Goal: Task Accomplishment & Management: Manage account settings

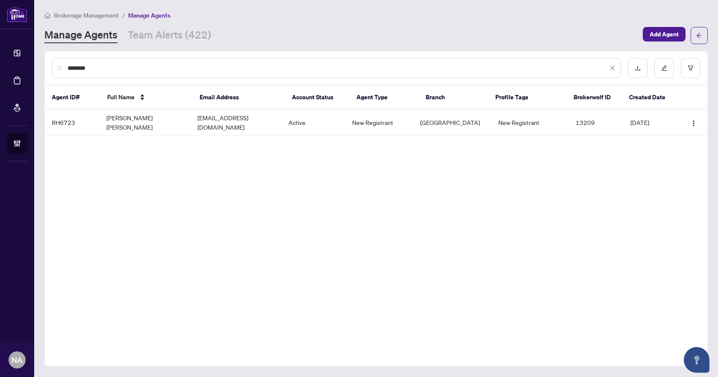
click at [116, 68] on input "********" at bounding box center [338, 67] width 540 height 9
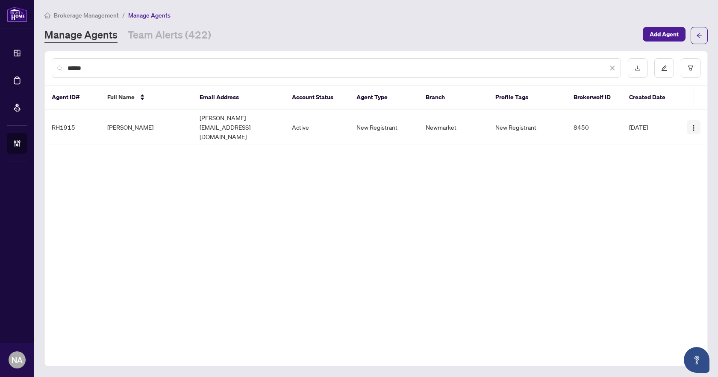
type input "******"
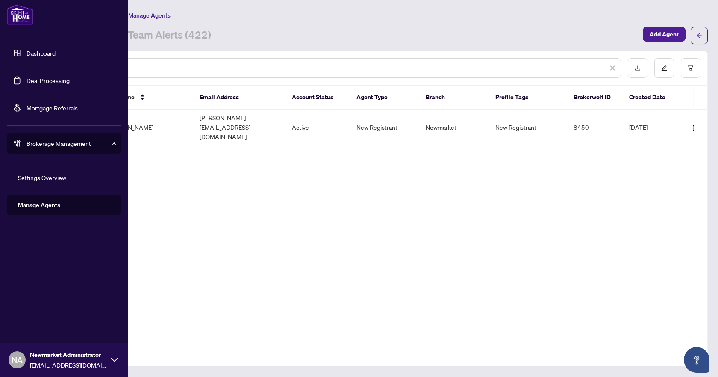
click at [27, 80] on link "Deal Processing" at bounding box center [48, 81] width 43 height 8
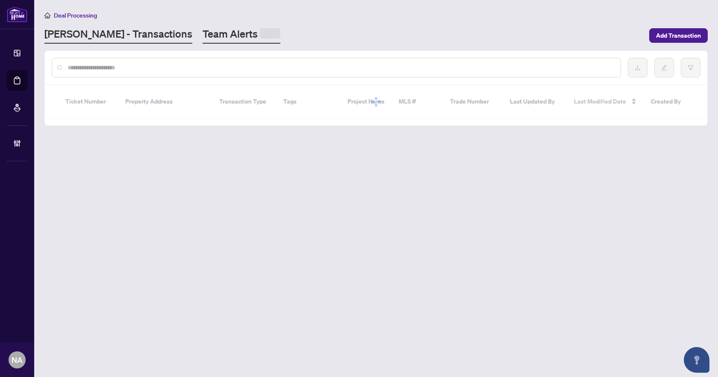
click at [203, 31] on link "Team Alerts" at bounding box center [242, 35] width 78 height 17
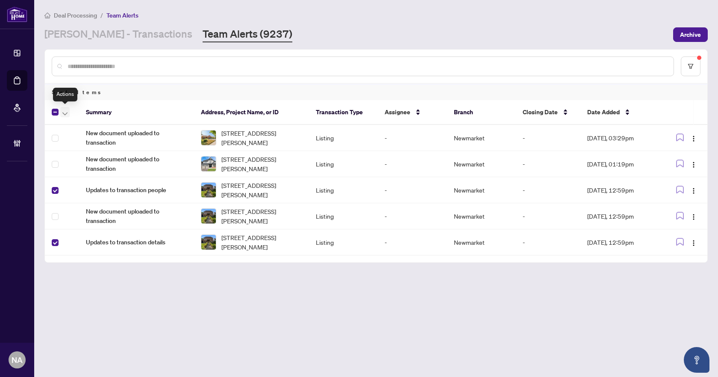
click at [67, 112] on icon "button" at bounding box center [64, 113] width 5 height 3
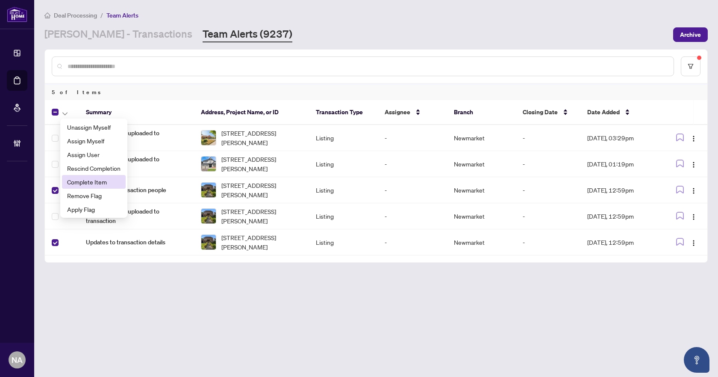
click at [92, 183] on span "Complete Item" at bounding box center [93, 181] width 53 height 9
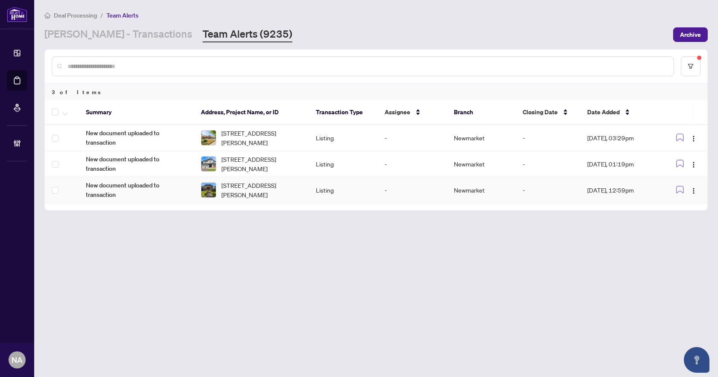
click at [121, 188] on span "New document uploaded to transaction" at bounding box center [136, 189] width 101 height 19
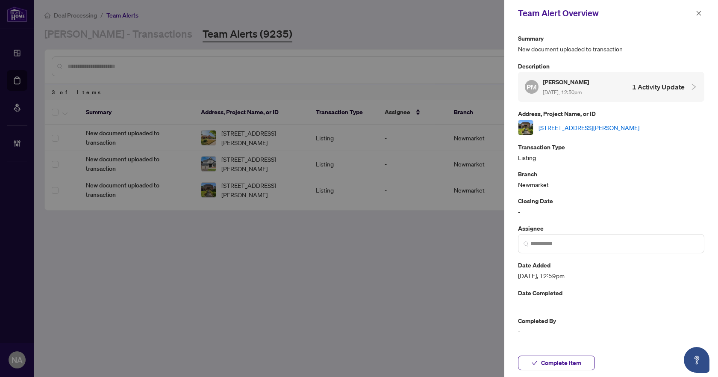
click at [569, 126] on link "[STREET_ADDRESS][PERSON_NAME]" at bounding box center [589, 127] width 101 height 9
click at [571, 364] on span "Complete Item" at bounding box center [561, 363] width 40 height 14
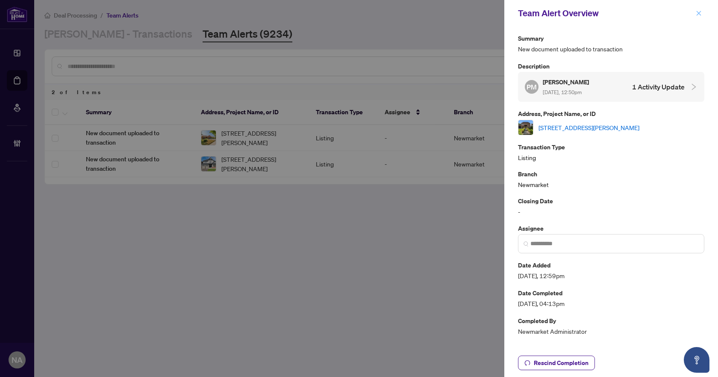
click at [698, 12] on icon "close" at bounding box center [699, 13] width 6 height 6
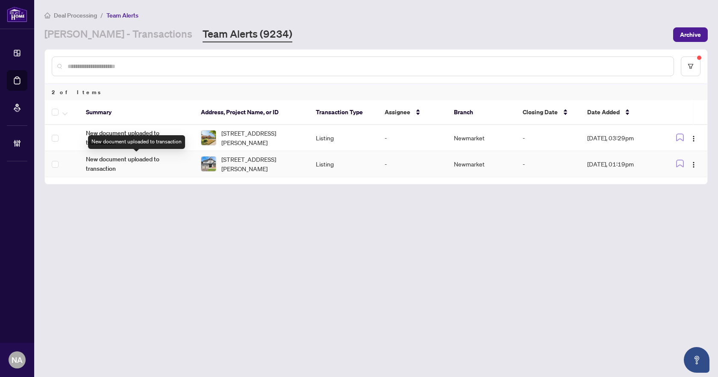
click at [116, 157] on span "New document uploaded to transaction" at bounding box center [136, 163] width 101 height 19
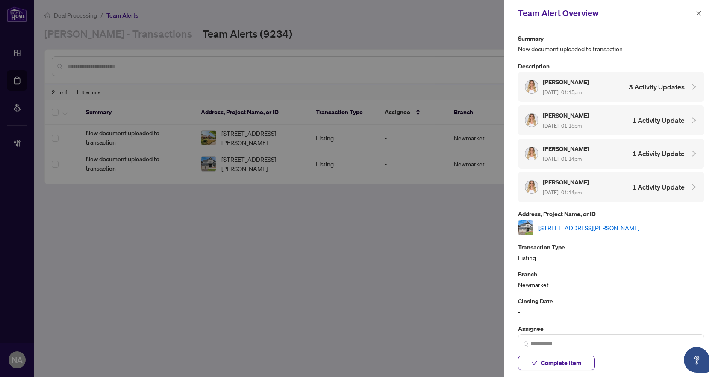
click at [575, 227] on link "[STREET_ADDRESS][PERSON_NAME]" at bounding box center [589, 227] width 101 height 9
click at [544, 359] on span "Complete Item" at bounding box center [561, 363] width 40 height 14
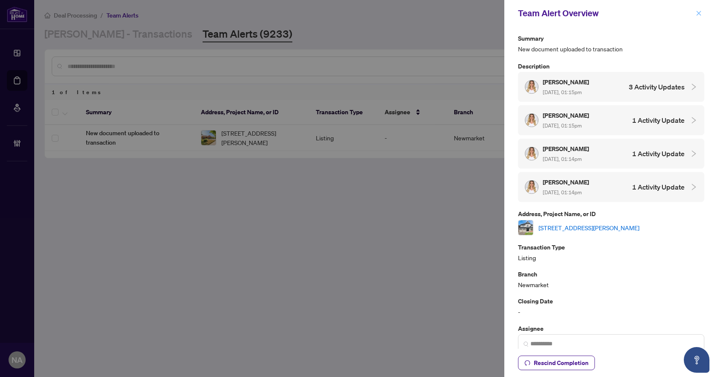
click at [700, 14] on icon "close" at bounding box center [699, 13] width 6 height 6
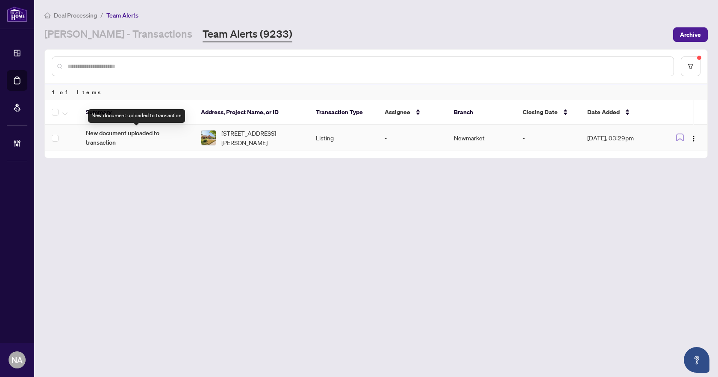
click at [108, 134] on span "New document uploaded to transaction" at bounding box center [136, 137] width 101 height 19
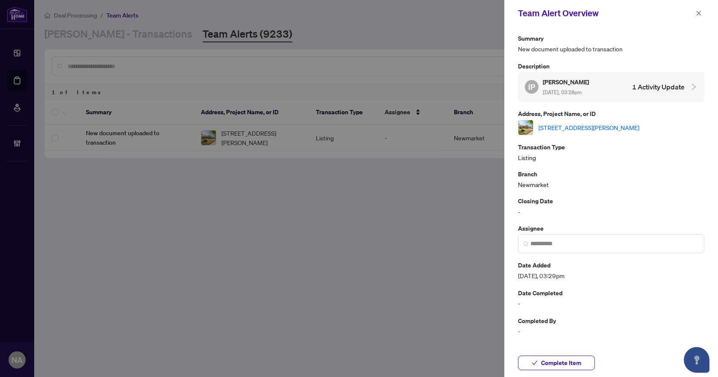
click at [580, 126] on link "[STREET_ADDRESS][PERSON_NAME]" at bounding box center [589, 127] width 101 height 9
click at [581, 356] on button "Complete Item" at bounding box center [556, 362] width 77 height 15
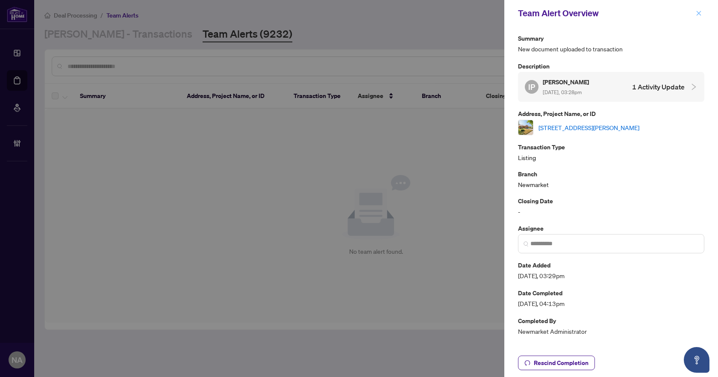
click at [698, 9] on span "button" at bounding box center [699, 13] width 6 height 14
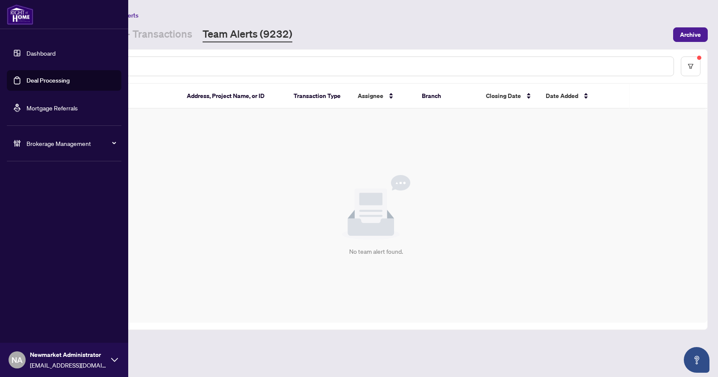
click at [29, 146] on span "Brokerage Management" at bounding box center [71, 143] width 89 height 9
click at [21, 150] on div "Brokerage Management" at bounding box center [64, 143] width 115 height 21
click at [29, 204] on link "Manage Agents" at bounding box center [39, 205] width 42 height 8
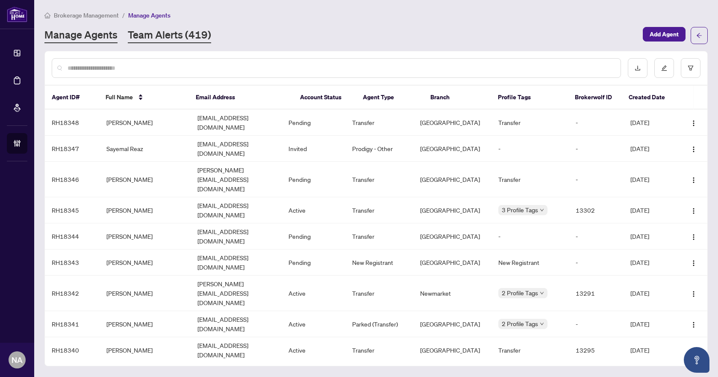
click at [182, 34] on link "Team Alerts (419)" at bounding box center [169, 35] width 83 height 15
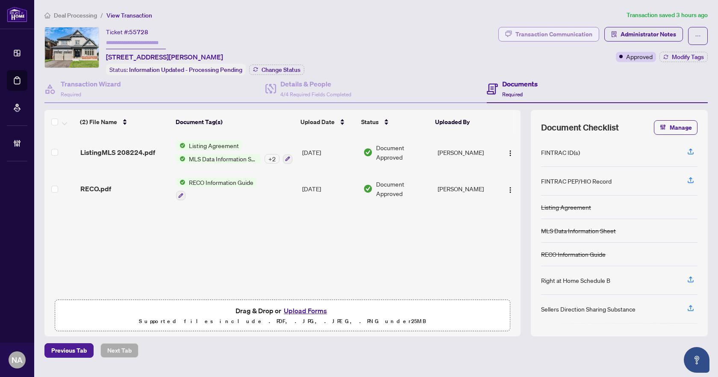
click at [559, 36] on div "Transaction Communication" at bounding box center [554, 34] width 77 height 14
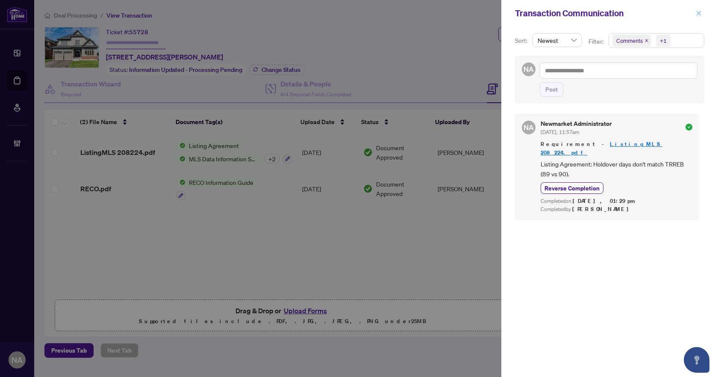
click at [695, 12] on button "button" at bounding box center [698, 13] width 11 height 10
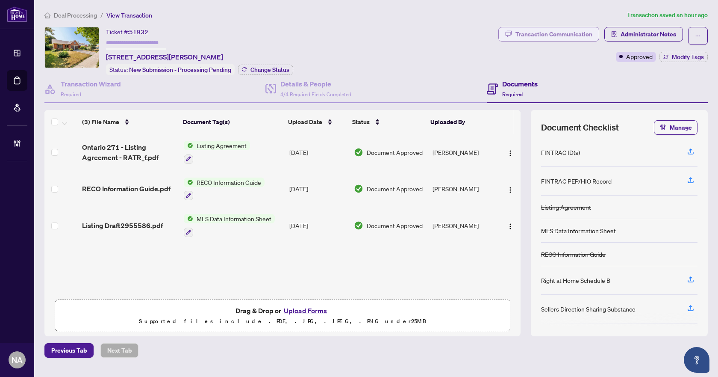
click at [536, 38] on div "Transaction Communication" at bounding box center [554, 34] width 77 height 14
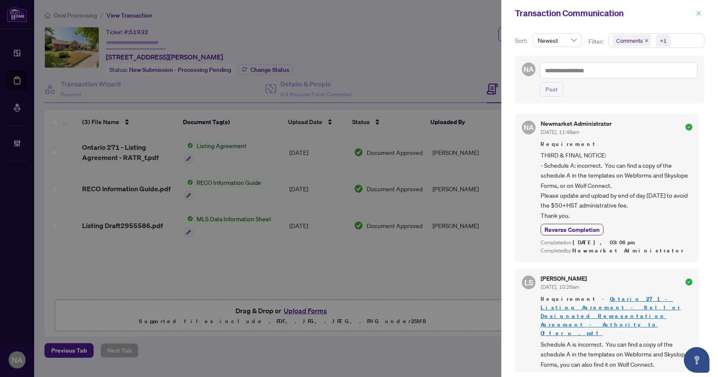
click at [695, 14] on button "button" at bounding box center [698, 13] width 11 height 10
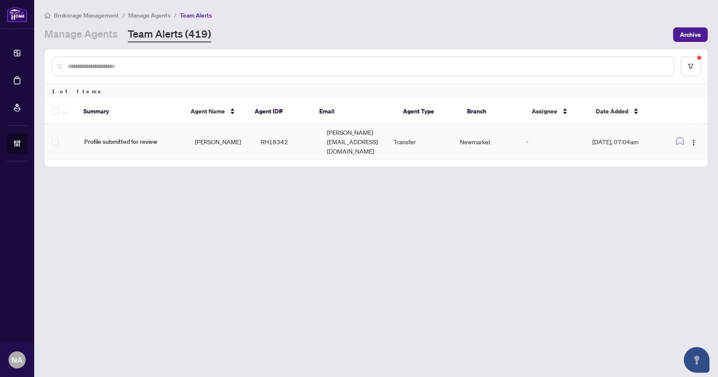
click at [138, 140] on span "Profile submitted for review" at bounding box center [132, 141] width 97 height 9
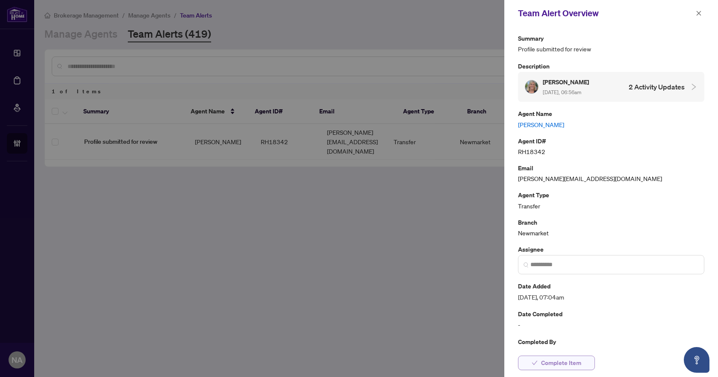
click at [554, 361] on span "Complete Item" at bounding box center [561, 363] width 40 height 14
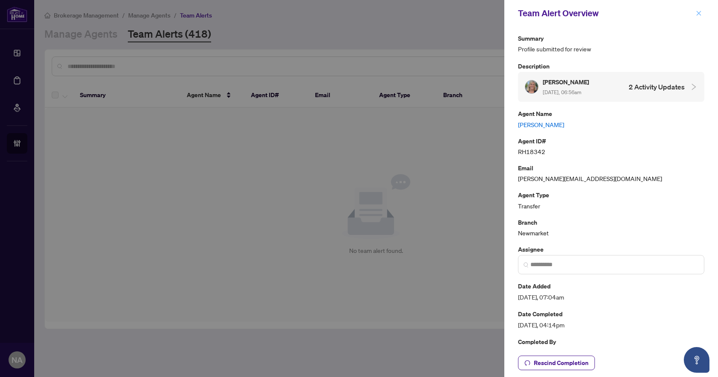
click at [699, 13] on icon "close" at bounding box center [699, 13] width 5 height 5
